Goal: Check status: Check status

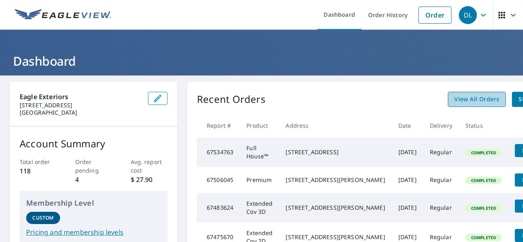
click at [465, 103] on span "View All Orders" at bounding box center [477, 99] width 45 height 10
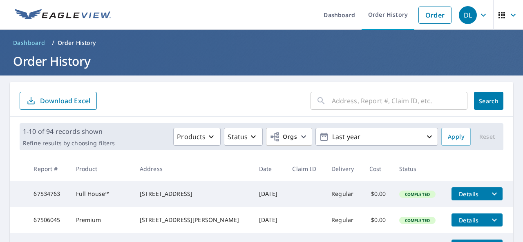
click at [417, 102] on input "text" at bounding box center [400, 101] width 136 height 23
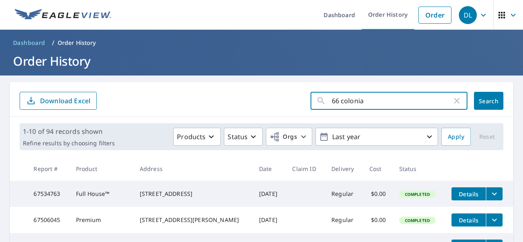
type input "66 colonial"
click at [489, 93] on button "Search" at bounding box center [488, 101] width 29 height 18
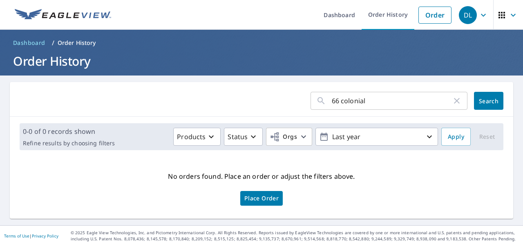
click at [454, 101] on icon "button" at bounding box center [457, 101] width 6 height 6
